Goal: Use online tool/utility: Utilize a website feature to perform a specific function

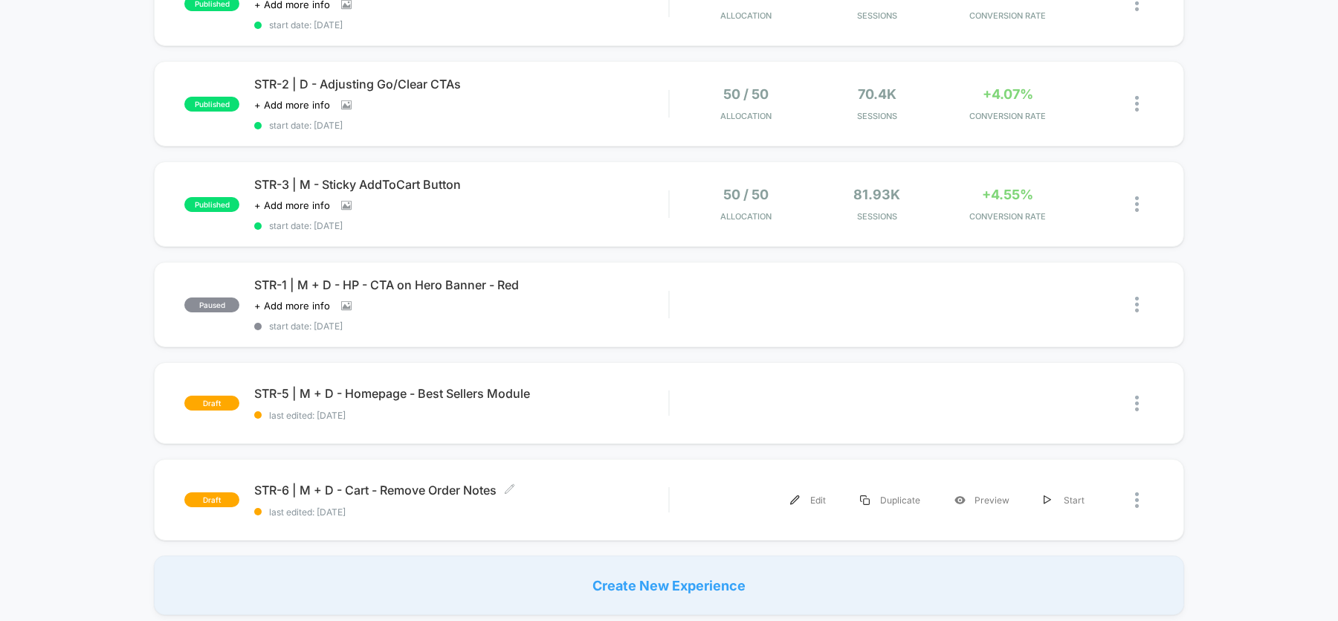
scroll to position [354, 0]
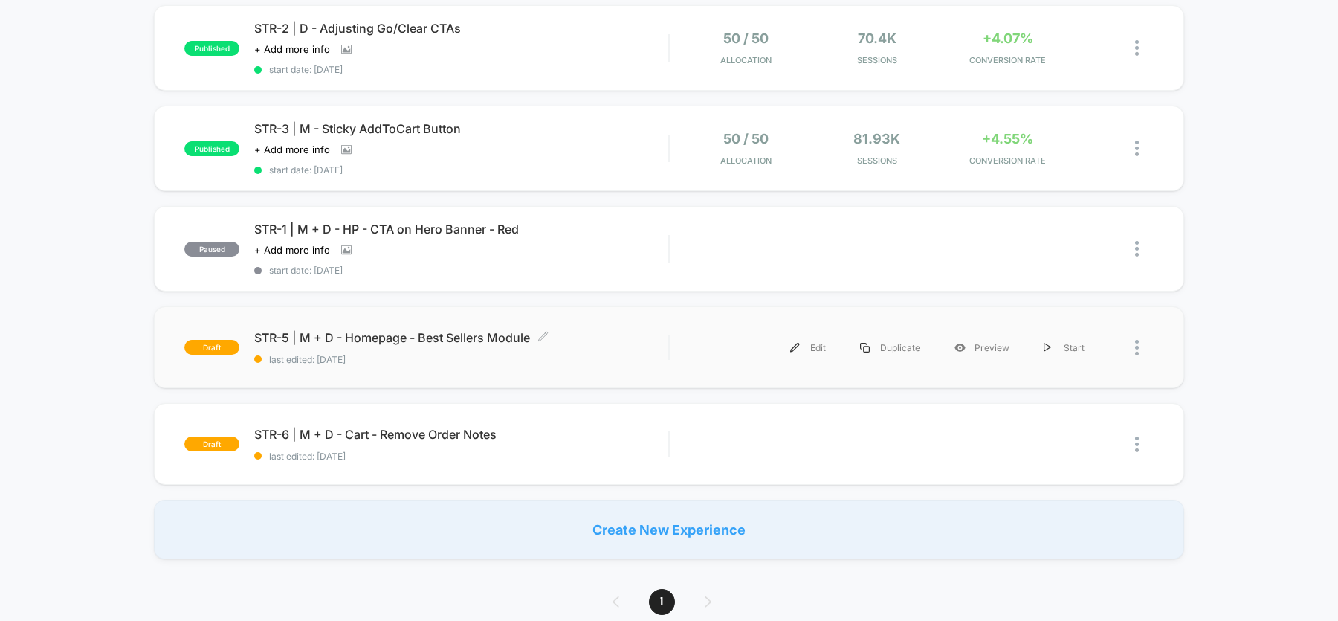
click at [460, 346] on div "STR-5 | M + D - Homepage - Best Sellers Module Click to edit experience details…" at bounding box center [461, 347] width 414 height 35
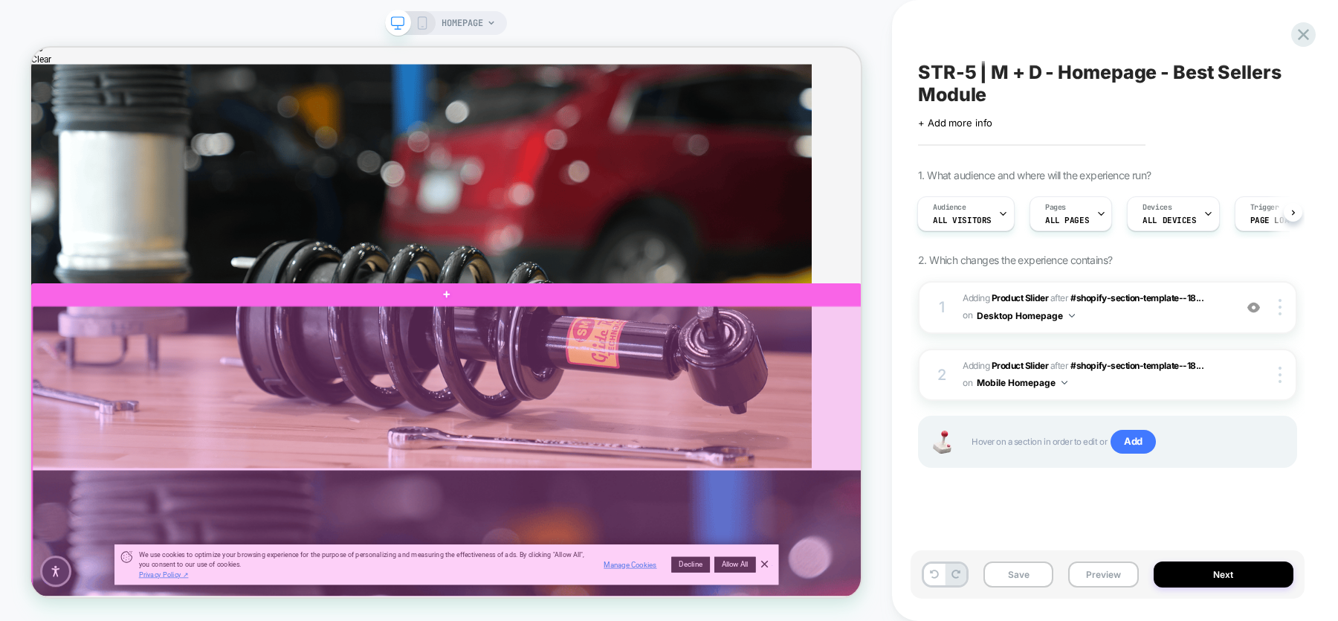
scroll to position [290, 0]
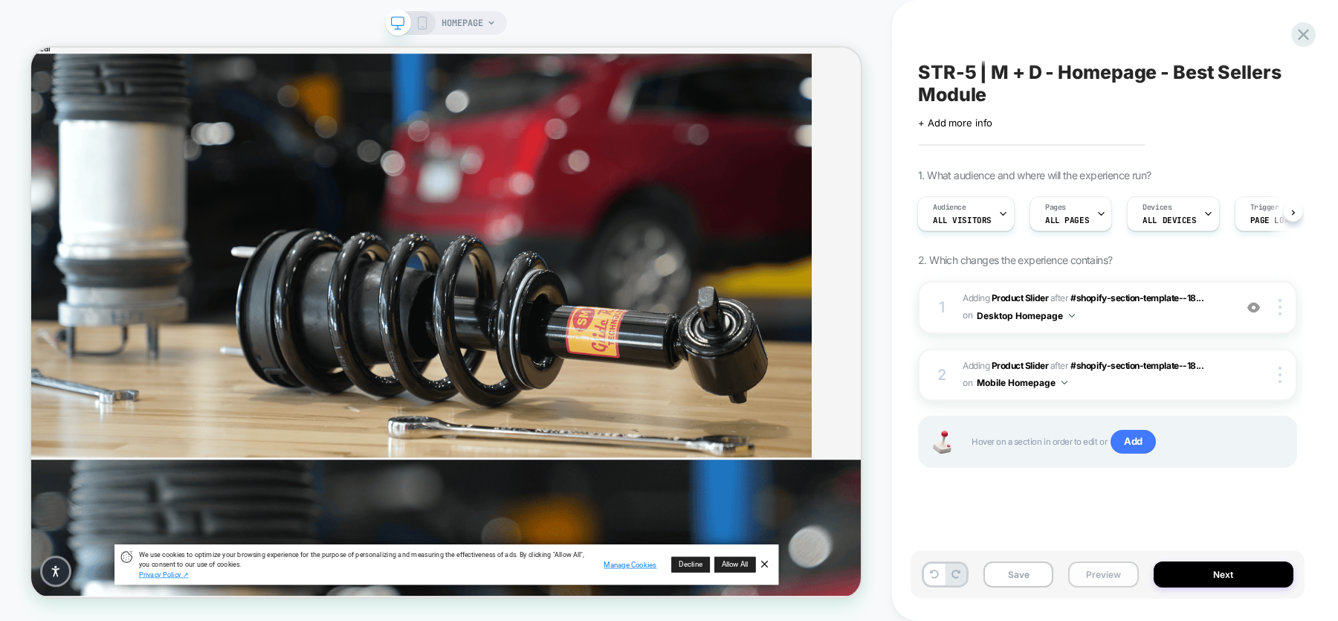
click at [1117, 570] on button "Preview" at bounding box center [1104, 574] width 70 height 26
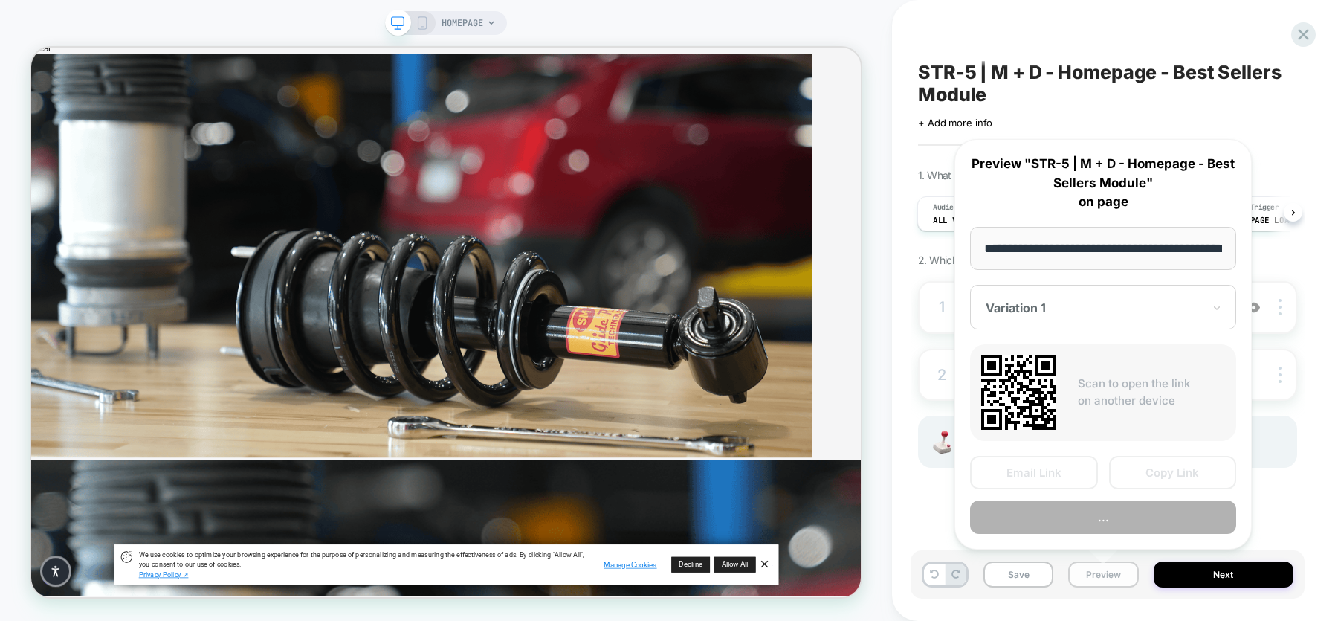
scroll to position [0, 63]
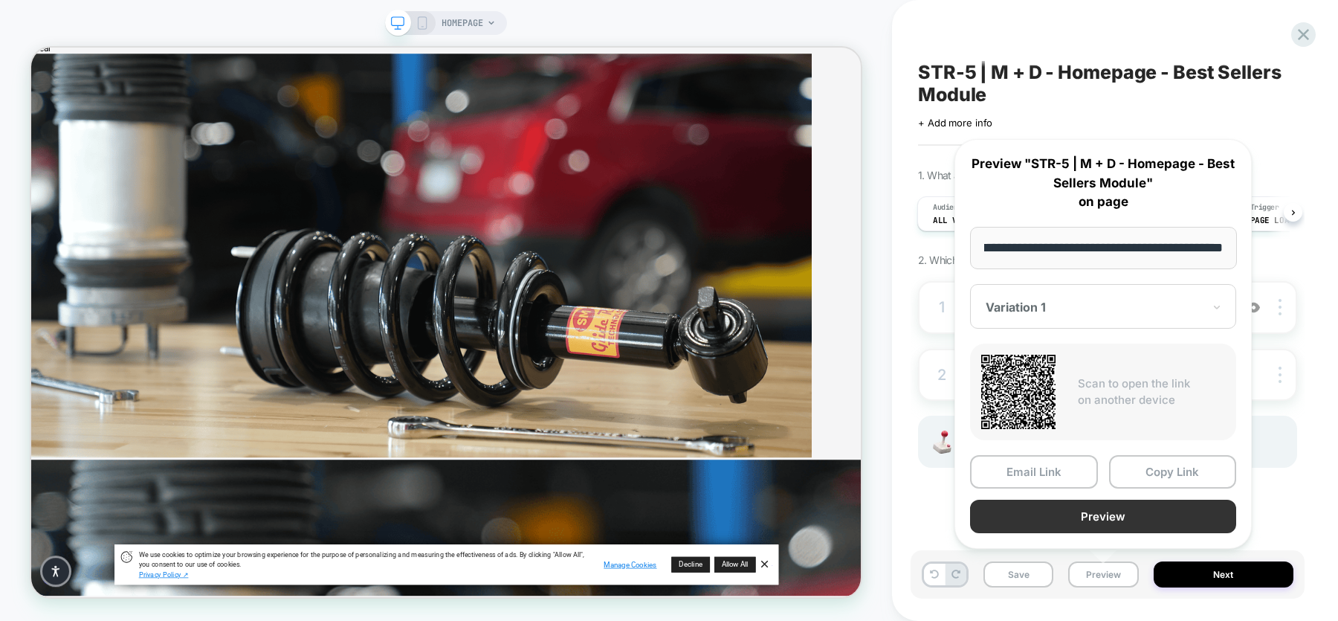
click at [1109, 518] on button "Preview" at bounding box center [1103, 516] width 266 height 33
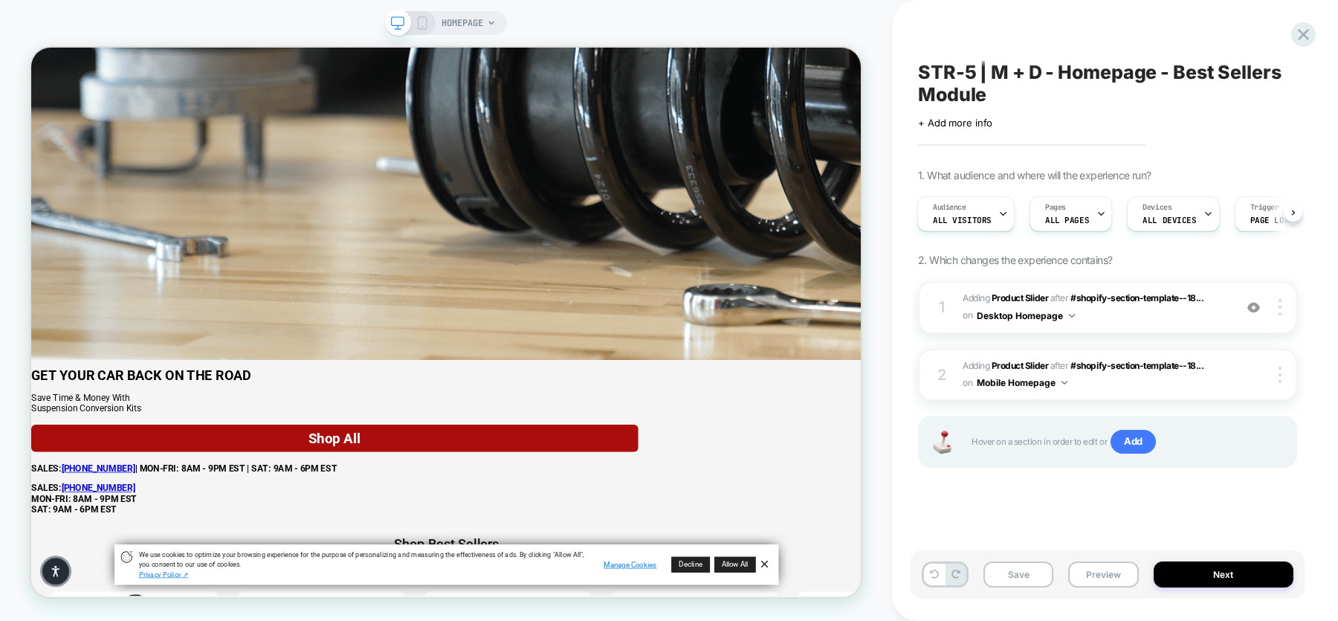
scroll to position [1569, 0]
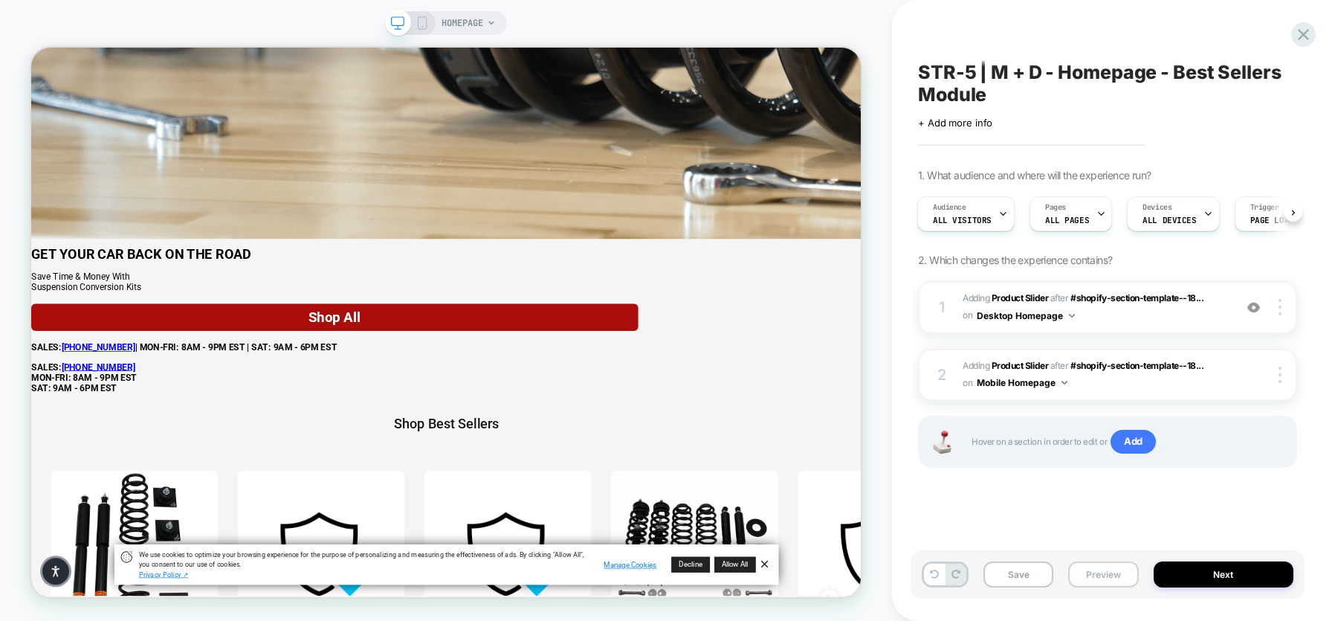
click at [1121, 569] on button "Preview" at bounding box center [1104, 574] width 70 height 26
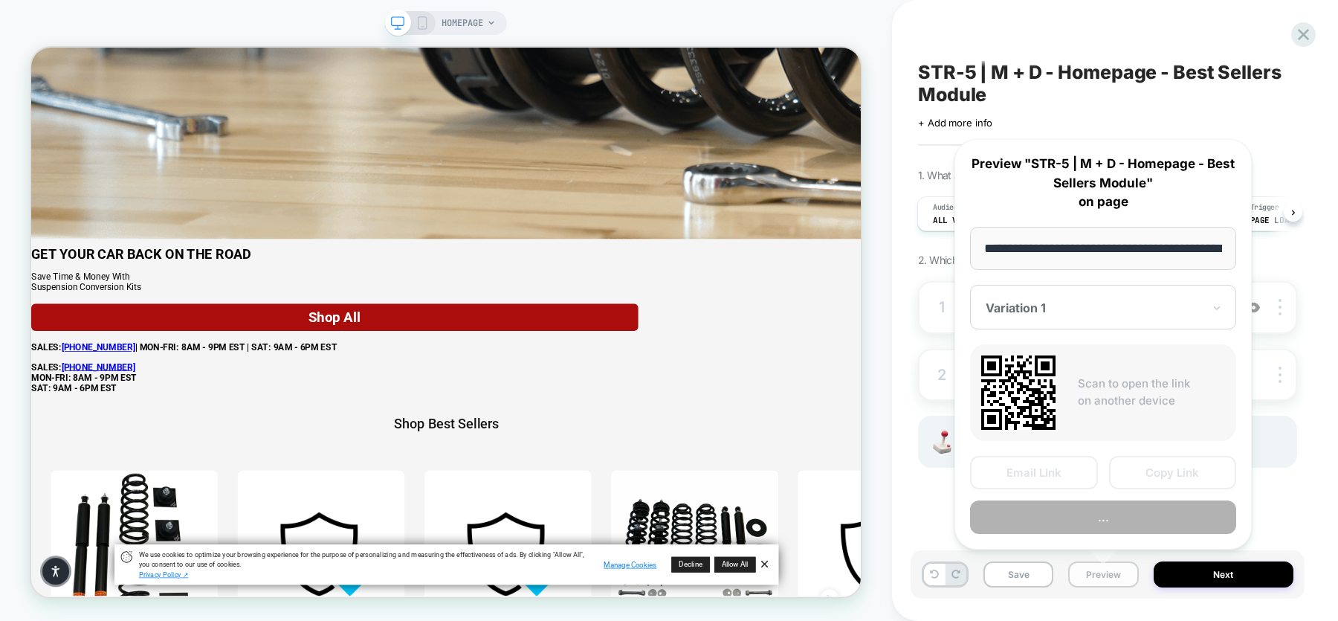
scroll to position [0, 63]
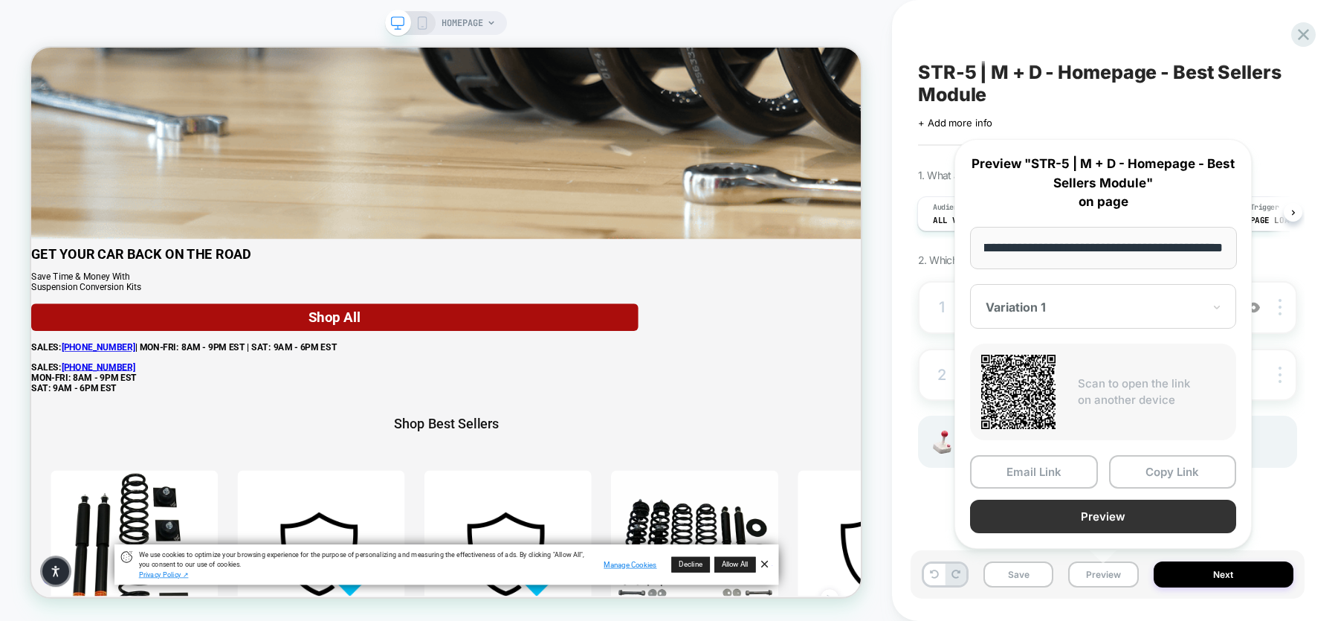
click at [1106, 503] on button "Preview" at bounding box center [1103, 516] width 266 height 33
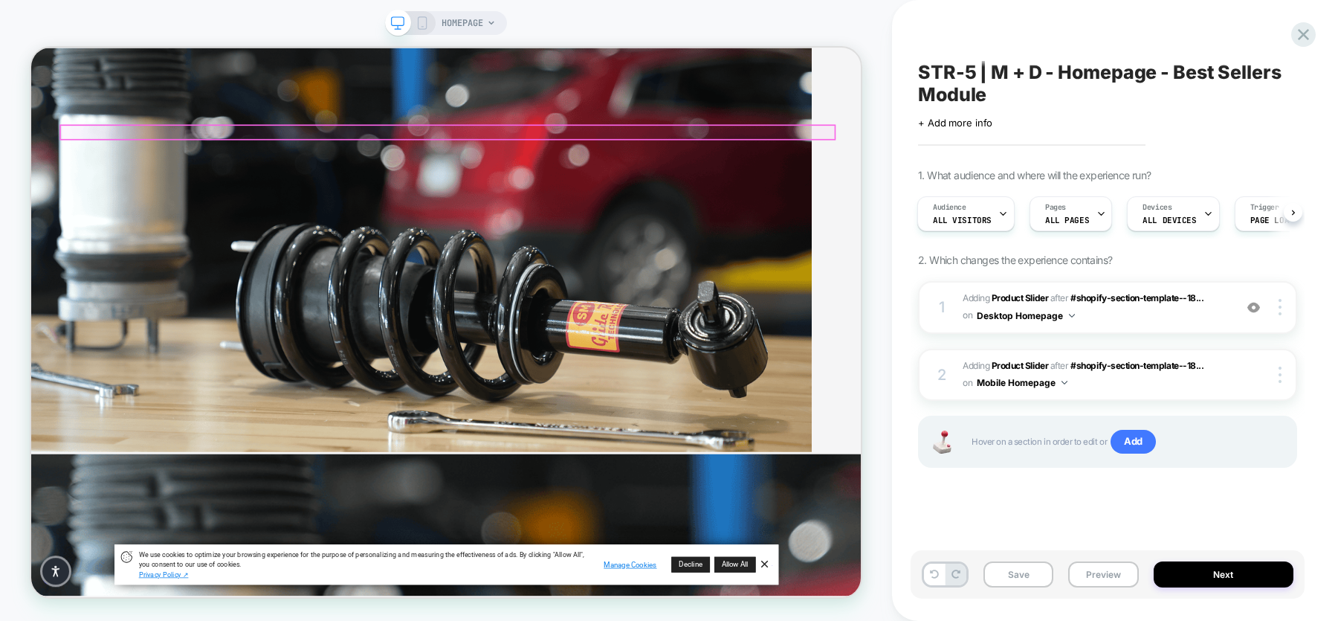
scroll to position [285, 0]
